Goal: Task Accomplishment & Management: Complete application form

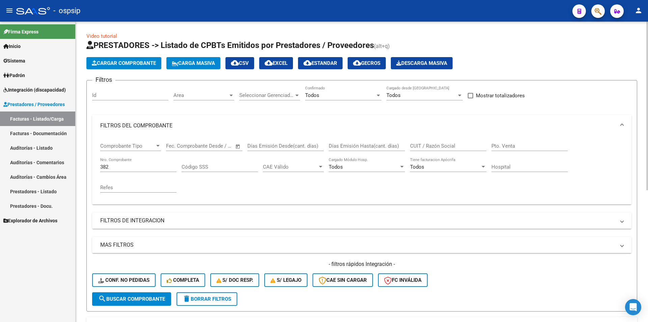
scroll to position [111, 0]
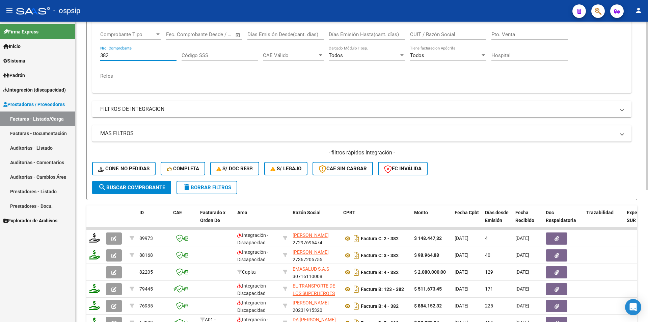
drag, startPoint x: 113, startPoint y: 55, endPoint x: 99, endPoint y: 52, distance: 14.8
click at [99, 52] on div "Comprobante Tipo Comprobante Tipo Fecha inicio – Fecha fin Fec. Comprobante Des…" at bounding box center [362, 59] width 540 height 68
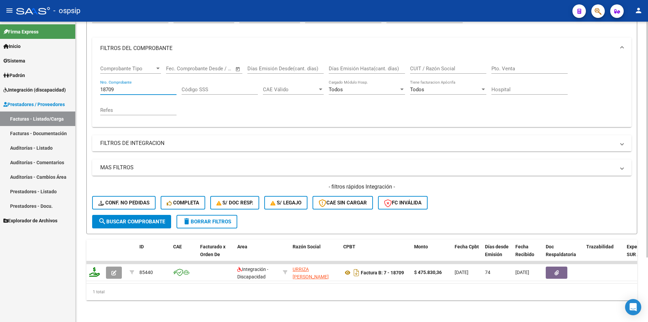
scroll to position [82, 0]
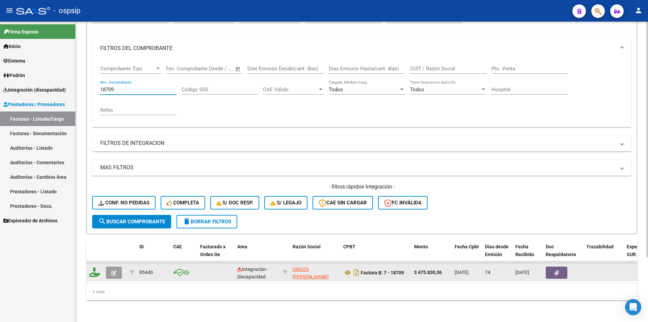
type input "18709"
click at [115, 270] on icon "button" at bounding box center [113, 272] width 5 height 5
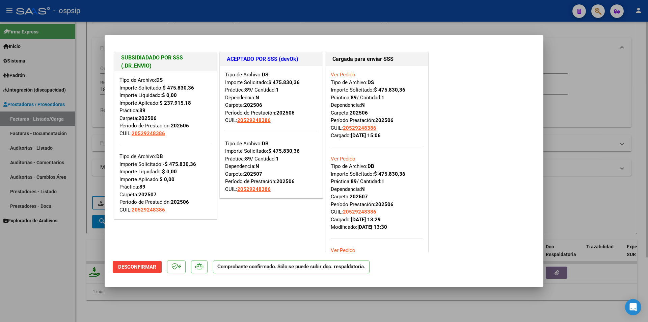
drag, startPoint x: 51, startPoint y: 251, endPoint x: 83, endPoint y: 137, distance: 118.7
click at [51, 250] on div at bounding box center [324, 161] width 648 height 322
type input "$ 0,00"
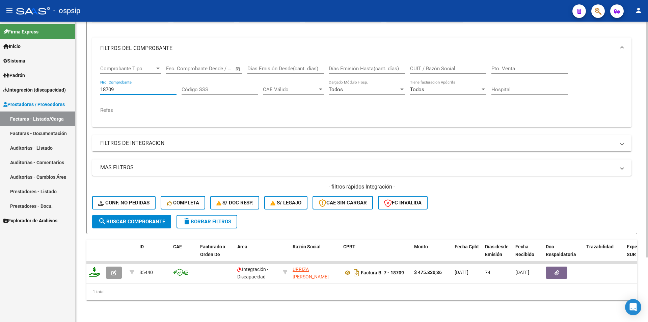
drag, startPoint x: 119, startPoint y: 84, endPoint x: 88, endPoint y: 80, distance: 30.8
click at [88, 80] on form "Filtros Id Area Area Seleccionar Gerenciador Seleccionar Gerenciador Todos Conf…" at bounding box center [361, 118] width 551 height 231
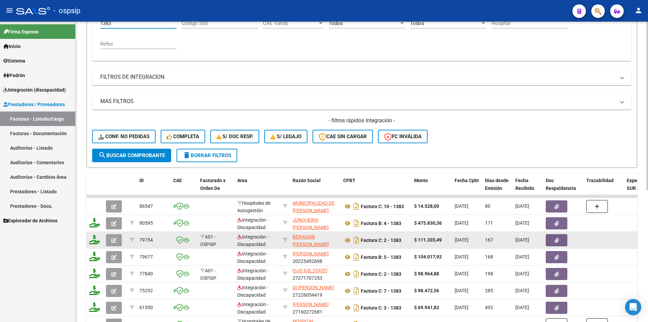
scroll to position [150, 0]
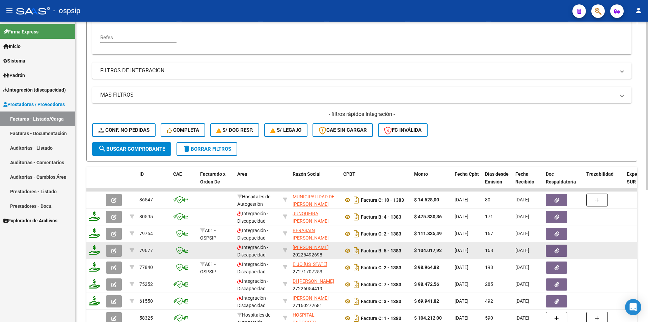
type input "1383"
click at [108, 252] on button "button" at bounding box center [114, 250] width 16 height 12
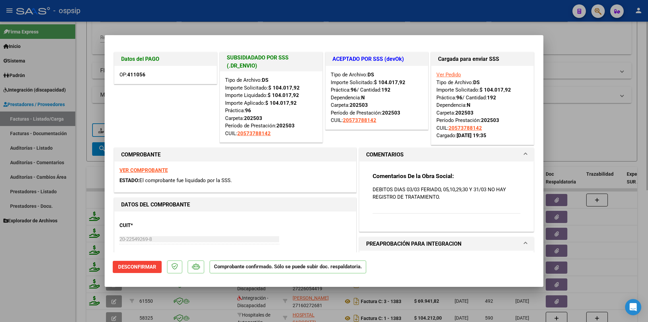
drag, startPoint x: 82, startPoint y: 218, endPoint x: 85, endPoint y: 206, distance: 13.1
click at [83, 217] on div at bounding box center [324, 161] width 648 height 322
type input "$ 0,00"
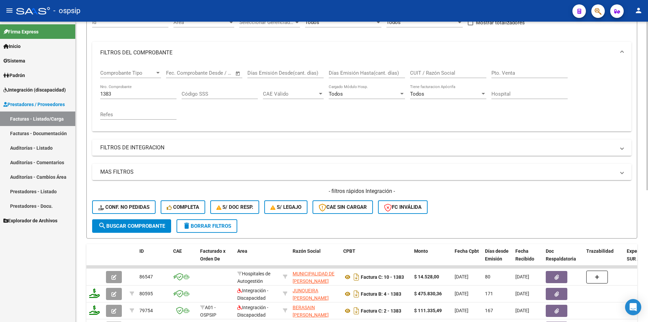
scroll to position [49, 0]
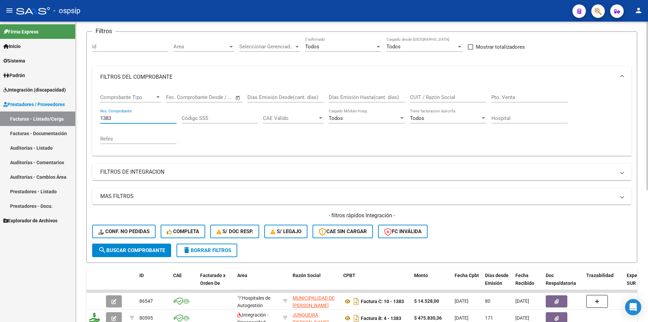
drag, startPoint x: 111, startPoint y: 120, endPoint x: 85, endPoint y: 114, distance: 26.2
click at [85, 114] on div "Video tutorial PRESTADORES -> Listado de CPBTs Emitidos por Prestadores / Prove…" at bounding box center [362, 237] width 573 height 529
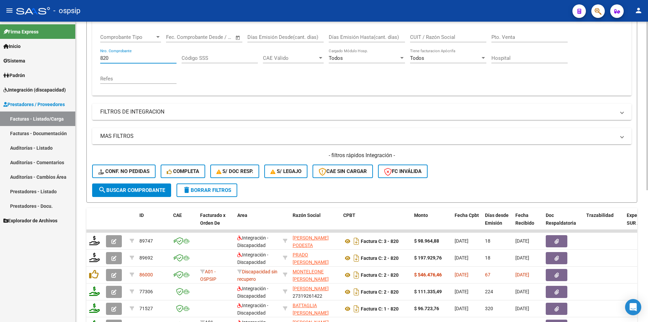
scroll to position [116, 0]
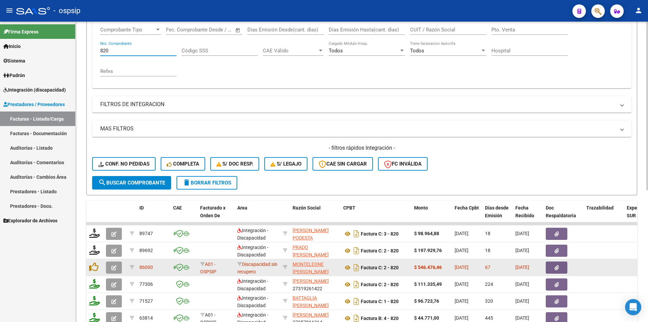
type input "820"
click at [113, 268] on icon "button" at bounding box center [113, 267] width 5 height 5
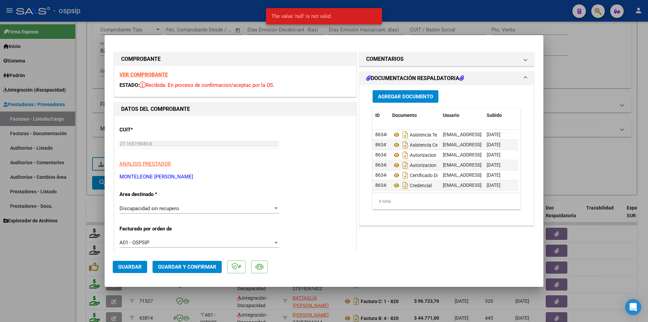
click at [46, 273] on div at bounding box center [324, 161] width 648 height 322
type input "$ 0,00"
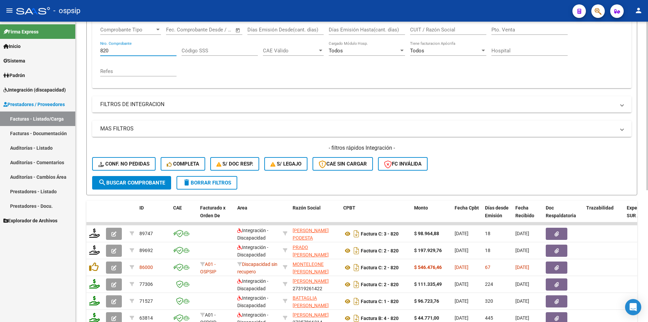
drag, startPoint x: 108, startPoint y: 51, endPoint x: 83, endPoint y: 49, distance: 25.4
click at [84, 49] on div "Video tutorial PRESTADORES -> Listado de CPBTs Emitidos por Prestadores / Prove…" at bounding box center [362, 169] width 573 height 529
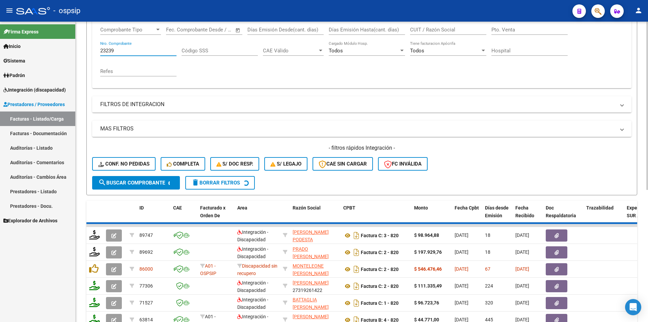
scroll to position [82, 0]
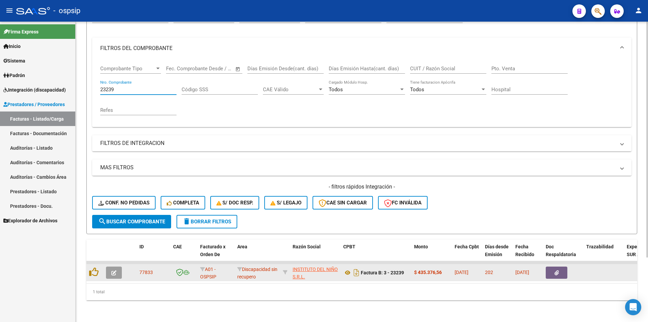
type input "23239"
click at [115, 270] on icon "button" at bounding box center [113, 272] width 5 height 5
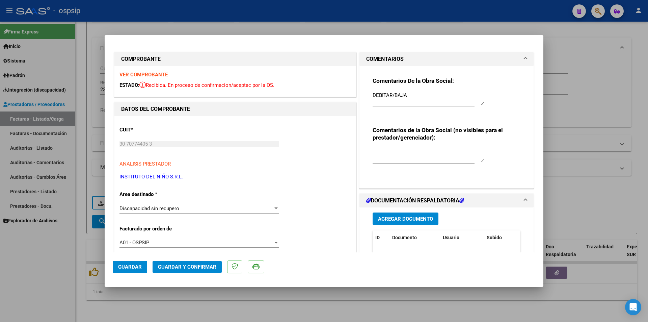
click at [58, 268] on div at bounding box center [324, 161] width 648 height 322
type input "$ 0,00"
